Goal: Task Accomplishment & Management: Use online tool/utility

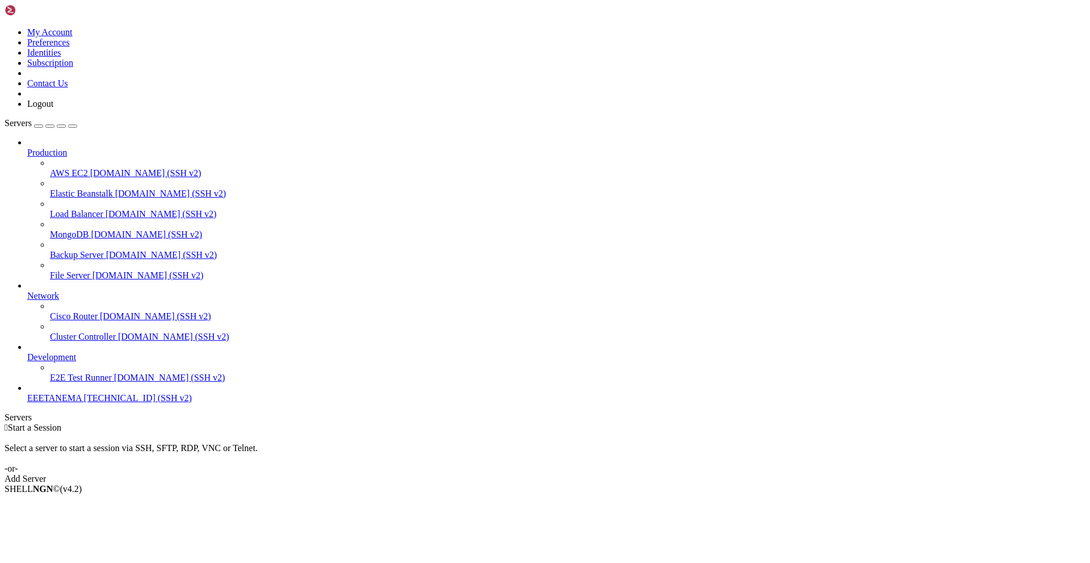
click at [312, 422] on div " Start a Session Select a server to start a session via SSH, SFTP, RDP, VNC or…" at bounding box center [545, 452] width 1081 height 61
click at [112, 403] on div "Production AWS EC2 [DOMAIN_NAME] (SSH v2) Elastic Beanstalk [DOMAIN_NAME] (SSH …" at bounding box center [545, 270] width 1081 height 266
click at [44, 403] on link "EEETANEMA [TECHNICAL_ID] (SSH v2)" at bounding box center [556, 398] width 1058 height 10
click at [621, 474] on link "Add Server" at bounding box center [545, 479] width 1081 height 10
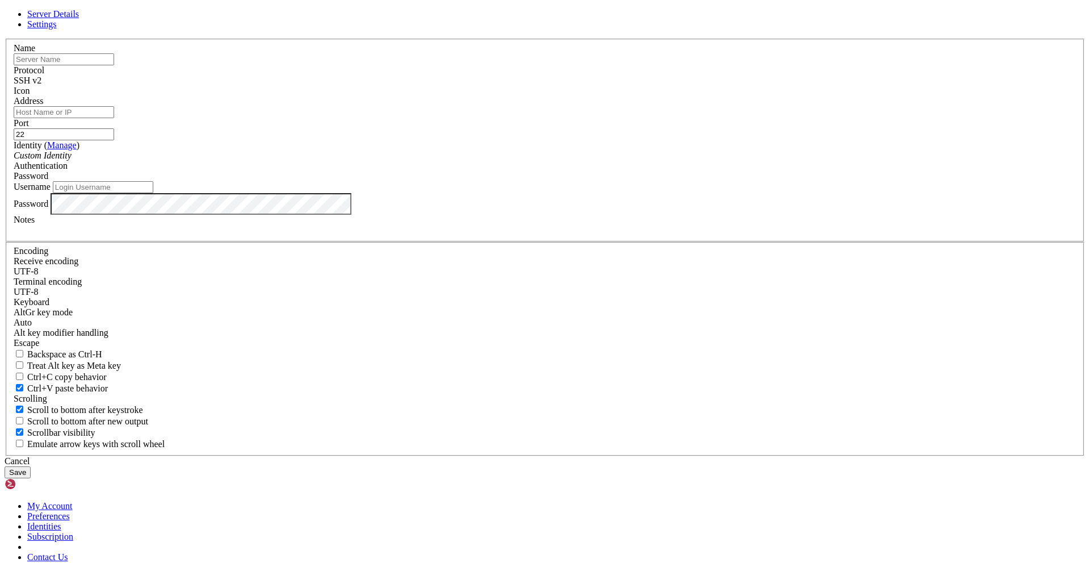
click at [114, 65] on input "text" at bounding box center [64, 59] width 101 height 12
type input "LoadBalancer"
click at [114, 118] on input "Address" at bounding box center [64, 112] width 101 height 12
paste input "[TECHNICAL_ID] (IP_Publica)"
type input "[TECHNICAL_ID] (IP_Publica)"
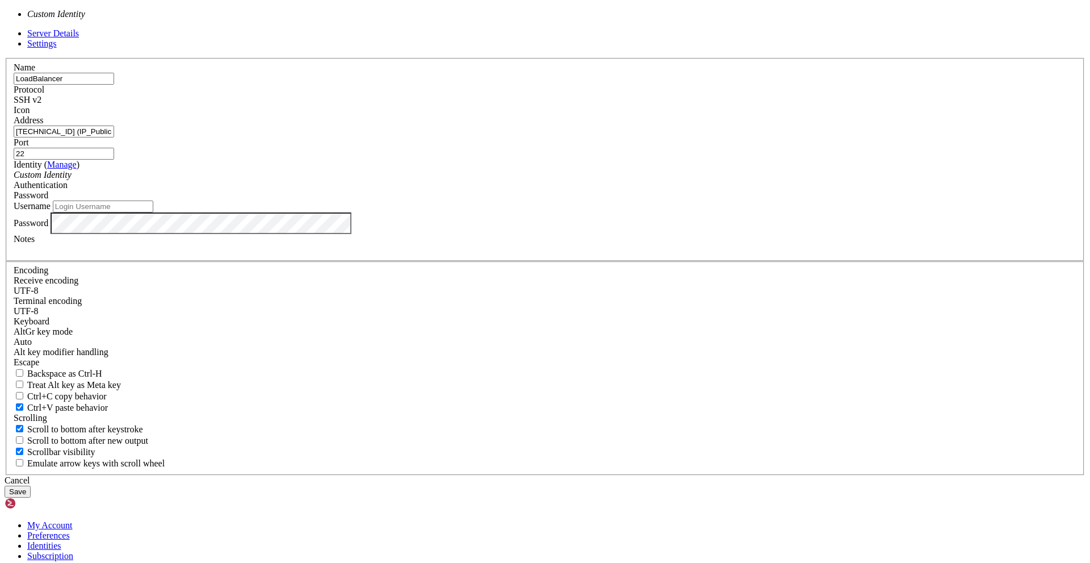
click at [487, 180] on div "Custom Identity" at bounding box center [545, 175] width 1063 height 10
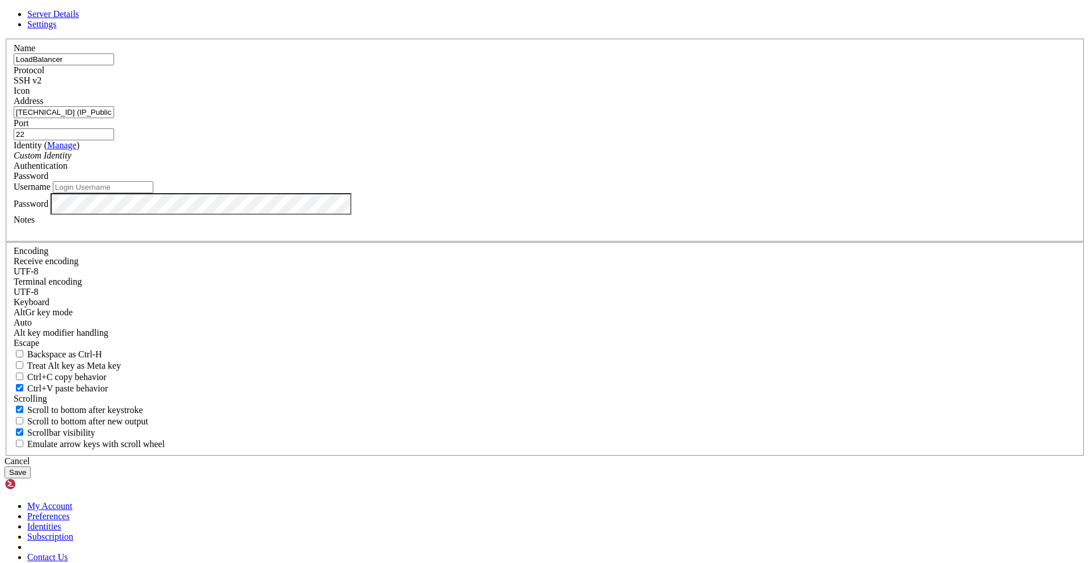
click at [660, 181] on div "Password" at bounding box center [545, 176] width 1063 height 10
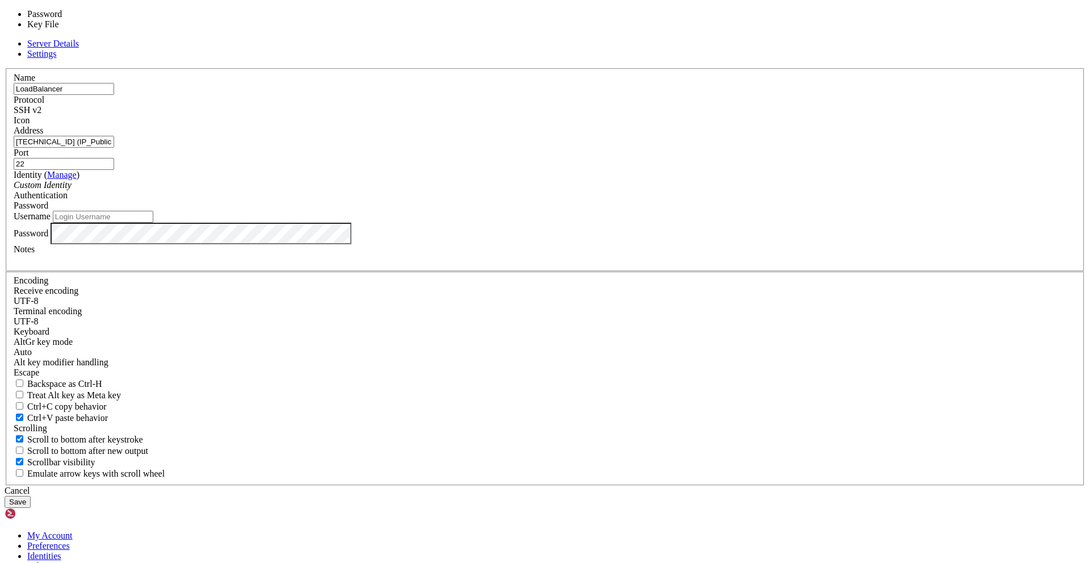
click at [660, 211] on div "Password" at bounding box center [545, 205] width 1063 height 10
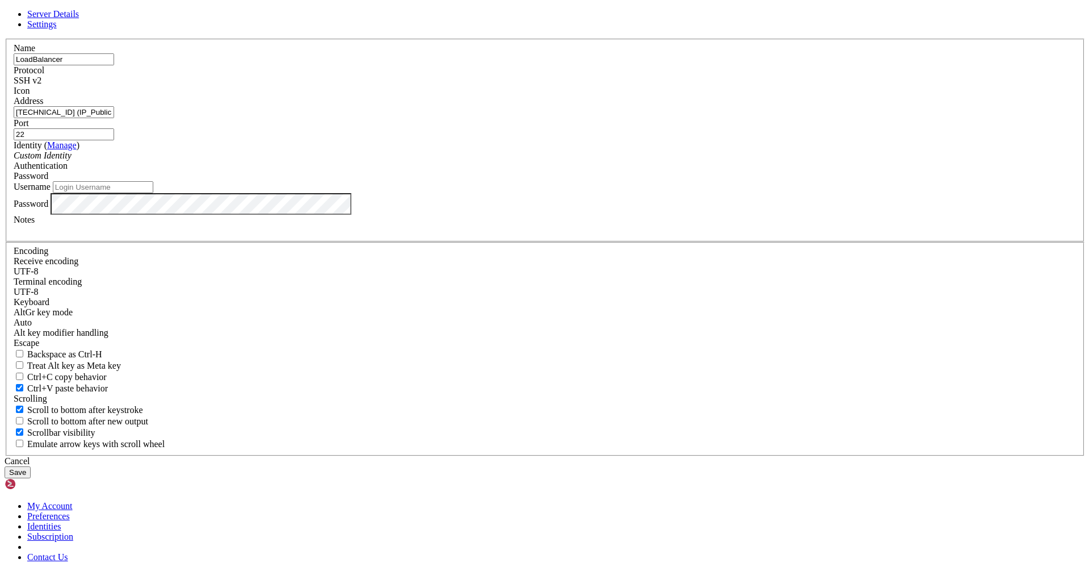
click at [153, 193] on input "Username" at bounding box center [103, 187] width 101 height 12
type input "[PERSON_NAME]"
click at [31, 466] on button "Save" at bounding box center [18, 472] width 26 height 12
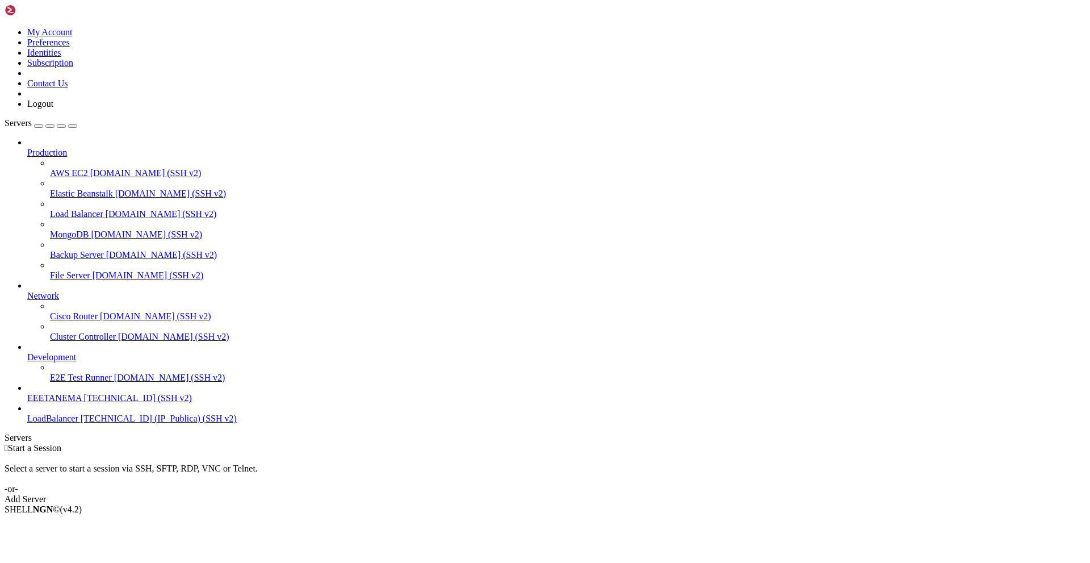
click at [81, 423] on span "[TECHNICAL_ID] (IP_Publica) (SSH v2)" at bounding box center [159, 418] width 156 height 10
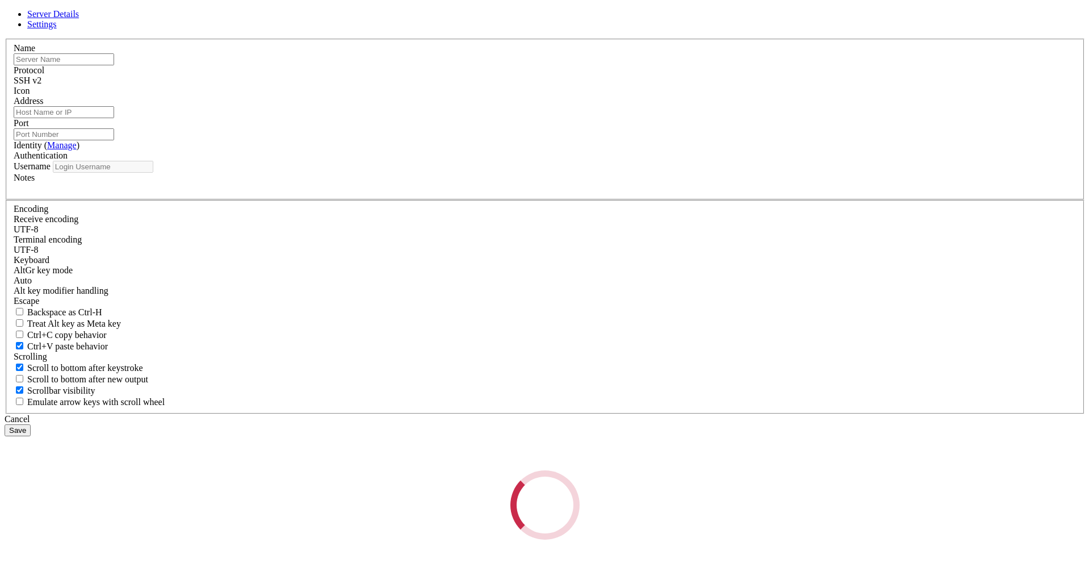
type input "LoadBalancer"
type input "[TECHNICAL_ID] (IP_Publica)"
type input "22"
type input "[PERSON_NAME]"
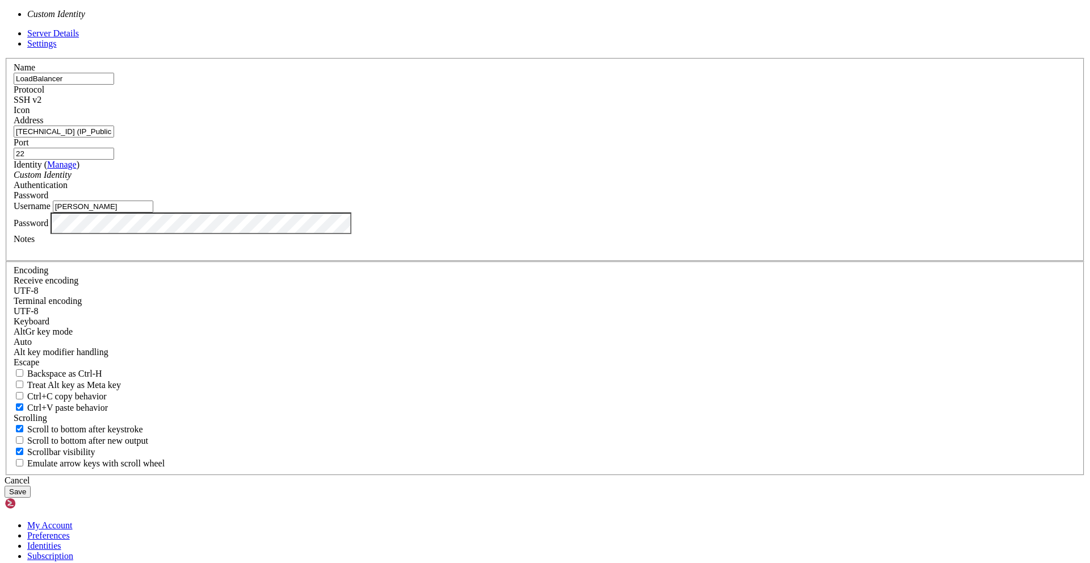
click at [516, 180] on div "Custom Identity" at bounding box center [545, 175] width 1063 height 10
click at [517, 180] on div "Custom Identity" at bounding box center [545, 175] width 1063 height 10
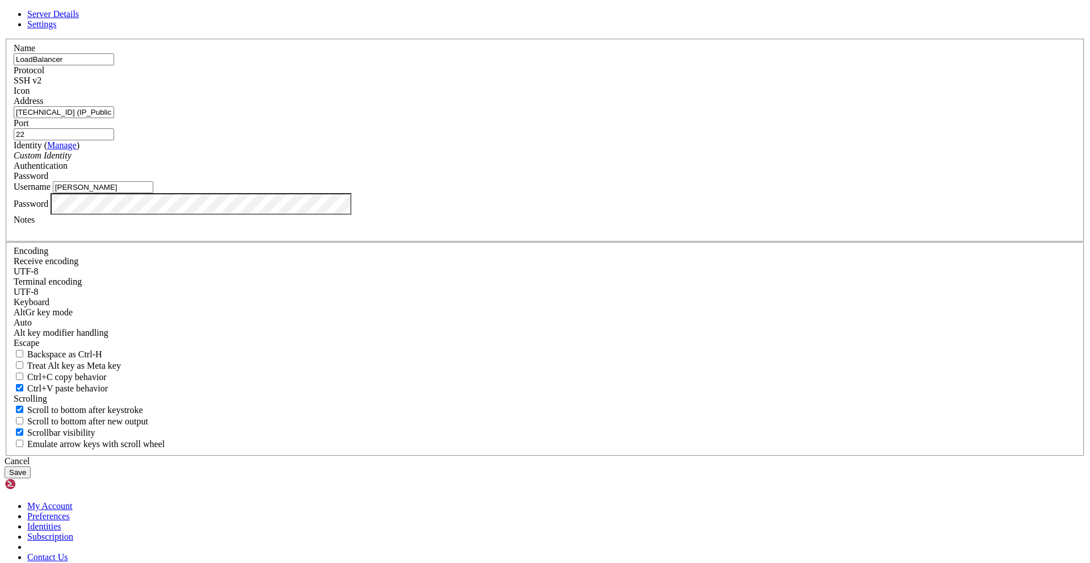
click at [31, 466] on button "Save" at bounding box center [18, 472] width 26 height 12
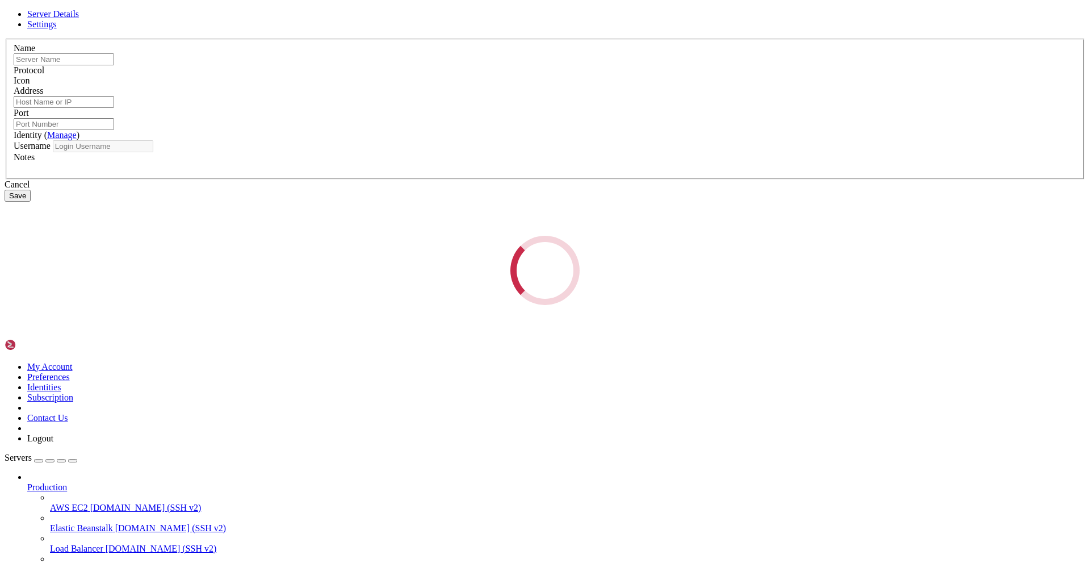
type input "LoadBalancer"
type input "[TECHNICAL_ID] (IP_Publica)"
type input "22"
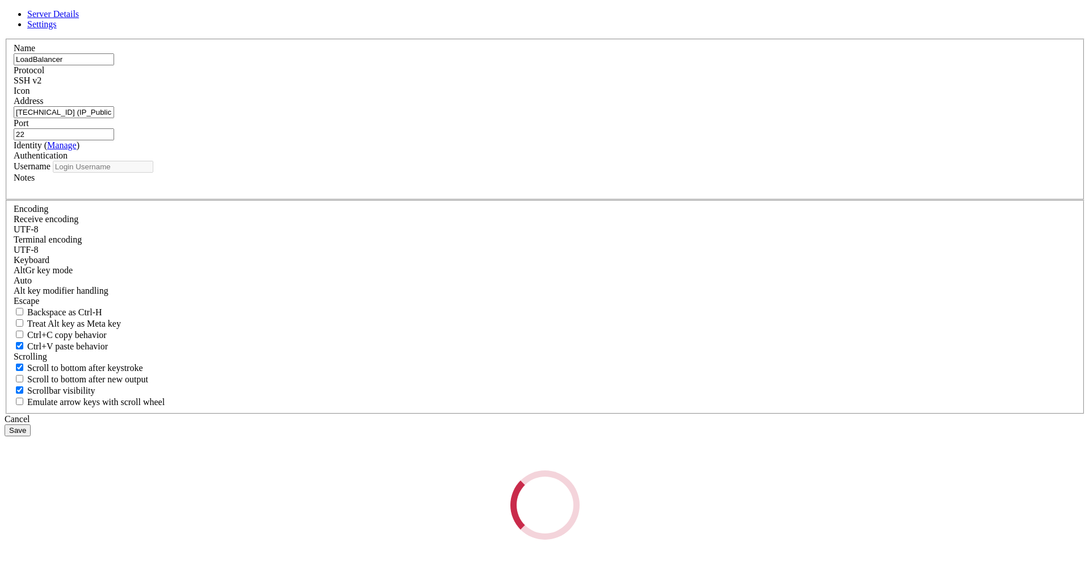
type input "[PERSON_NAME]"
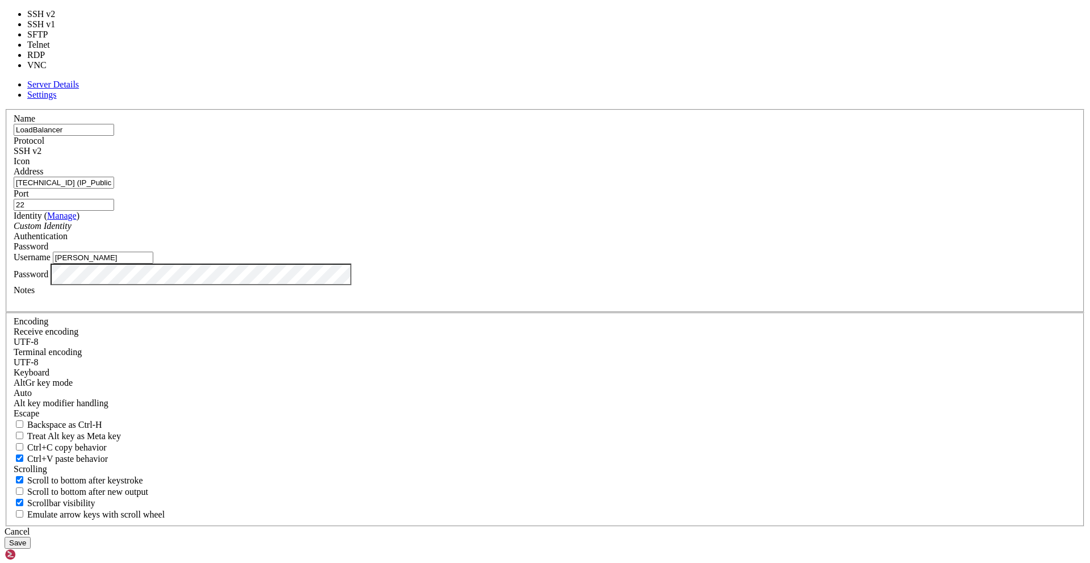
click at [627, 156] on div "SSH v2" at bounding box center [545, 151] width 1063 height 10
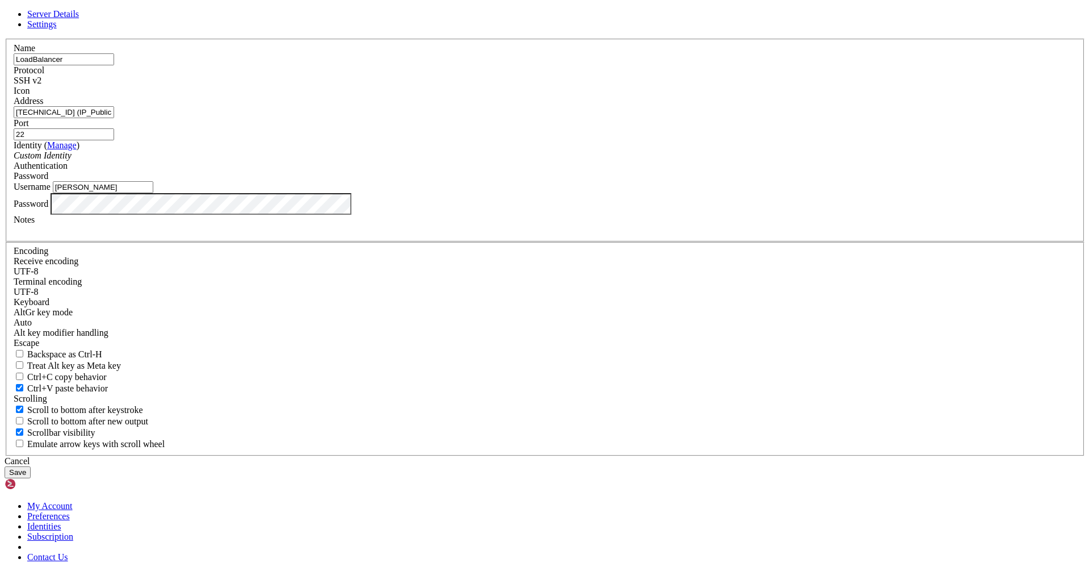
click at [627, 86] on div "SSH v2" at bounding box center [545, 81] width 1063 height 10
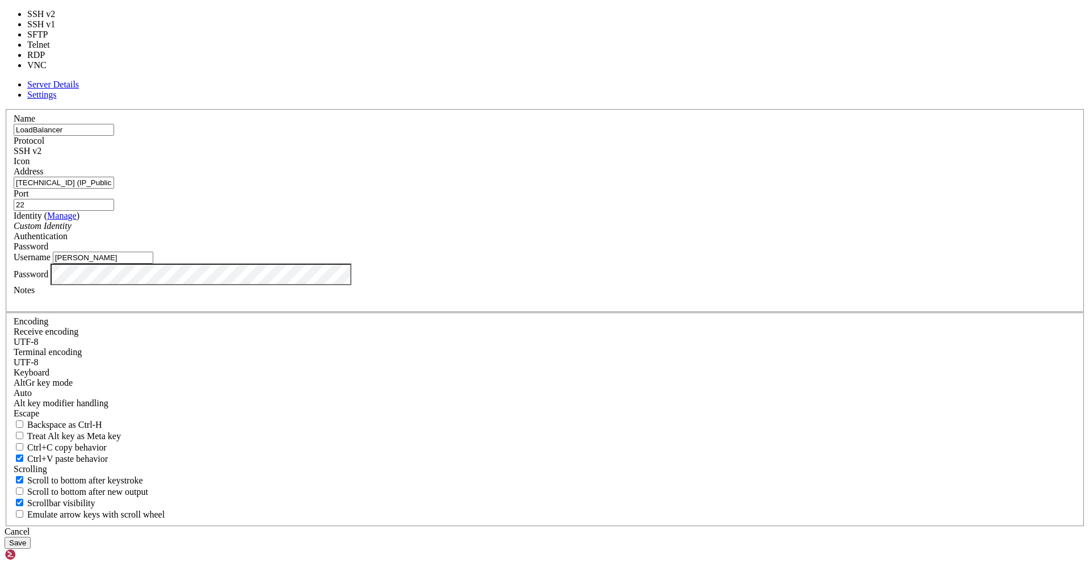
click at [627, 156] on div "SSH v2" at bounding box center [545, 151] width 1063 height 10
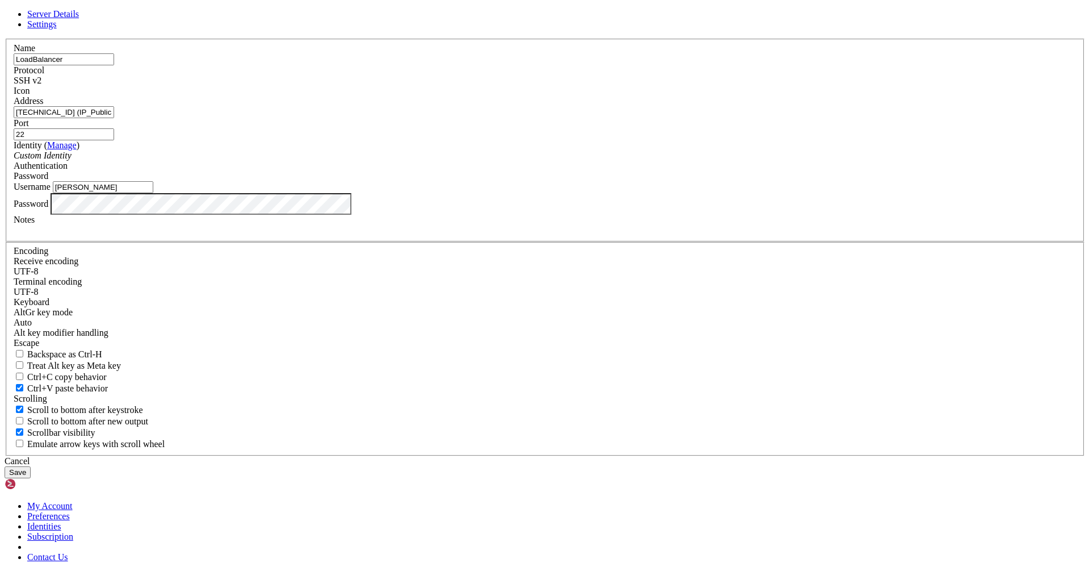
click at [114, 118] on input "[TECHNICAL_ID] (IP_Publica)" at bounding box center [64, 112] width 101 height 12
type input "[TECHNICAL_ID]"
click at [31, 466] on button "Save" at bounding box center [18, 472] width 26 height 12
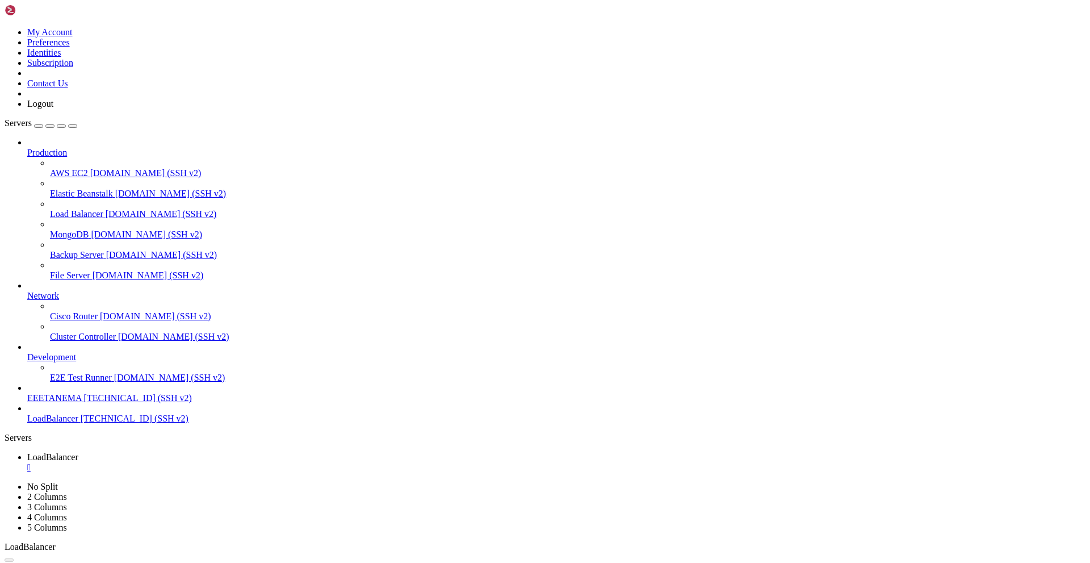
drag, startPoint x: 631, startPoint y: 194, endPoint x: 488, endPoint y: 141, distance: 151.8
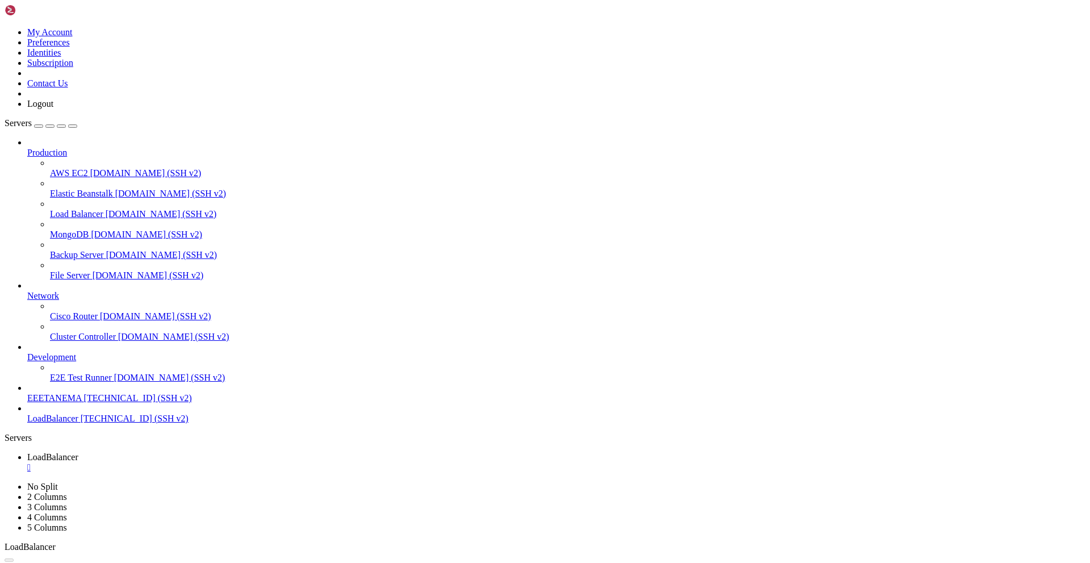
scroll to position [1786, 0]
